Goal: Transaction & Acquisition: Subscribe to service/newsletter

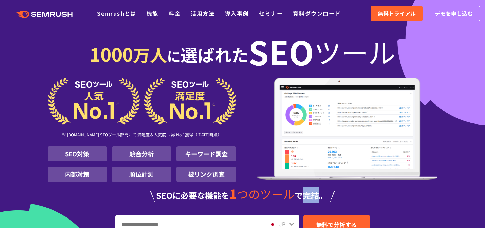
drag, startPoint x: 306, startPoint y: 197, endPoint x: 316, endPoint y: 197, distance: 9.8
click at [316, 197] on span "で完結。" at bounding box center [311, 195] width 33 height 12
copy span "完結"
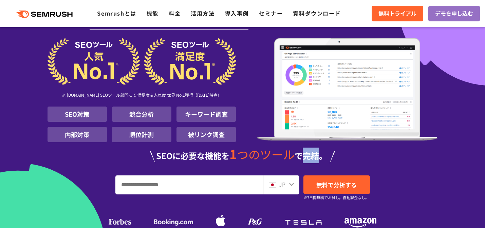
scroll to position [41, 0]
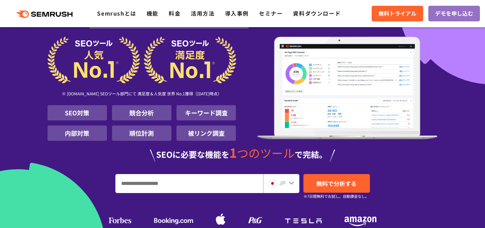
click at [255, 177] on input "URL、キーワードを入力してください" at bounding box center [189, 183] width 147 height 18
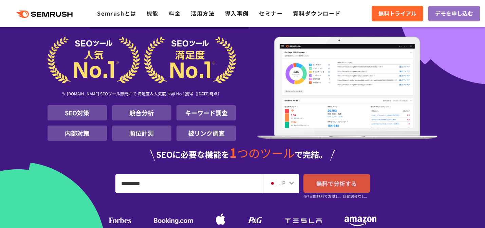
type input "*********"
click at [359, 184] on link "無料で分析する" at bounding box center [336, 183] width 67 height 19
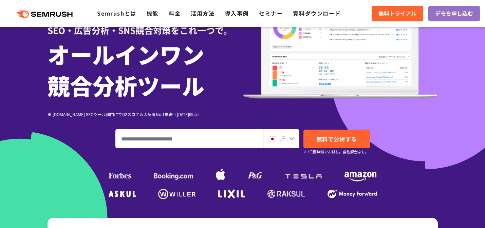
scroll to position [68, 0]
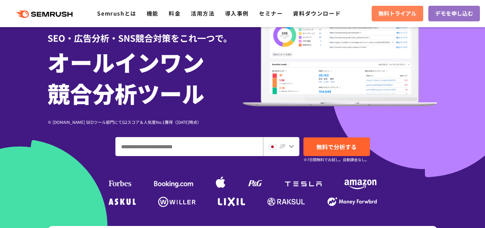
click at [401, 14] on span "無料トライアル" at bounding box center [397, 13] width 38 height 9
